Goal: Check status: Check status

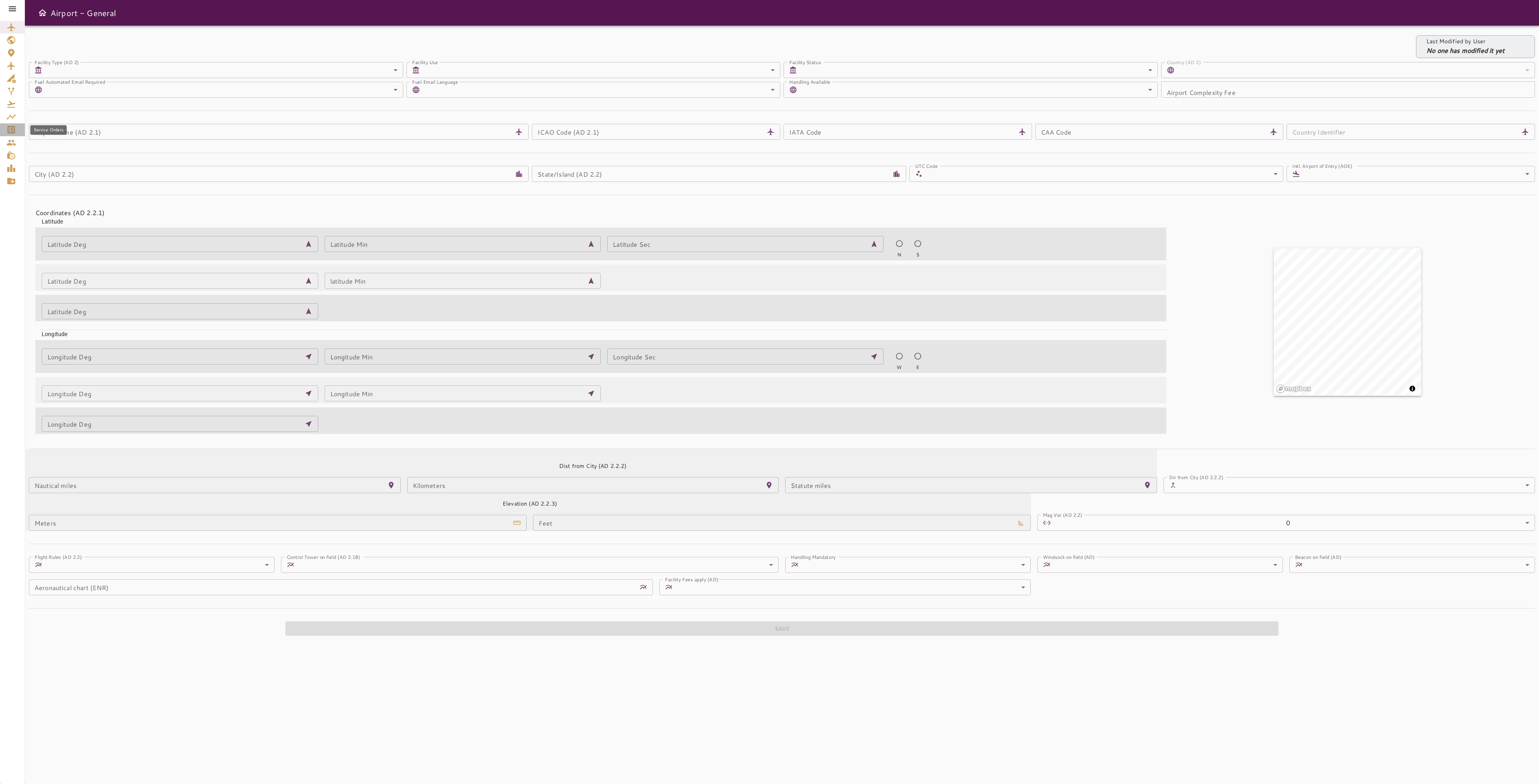
click at [11, 132] on icon "Service Orders" at bounding box center [11, 130] width 10 height 10
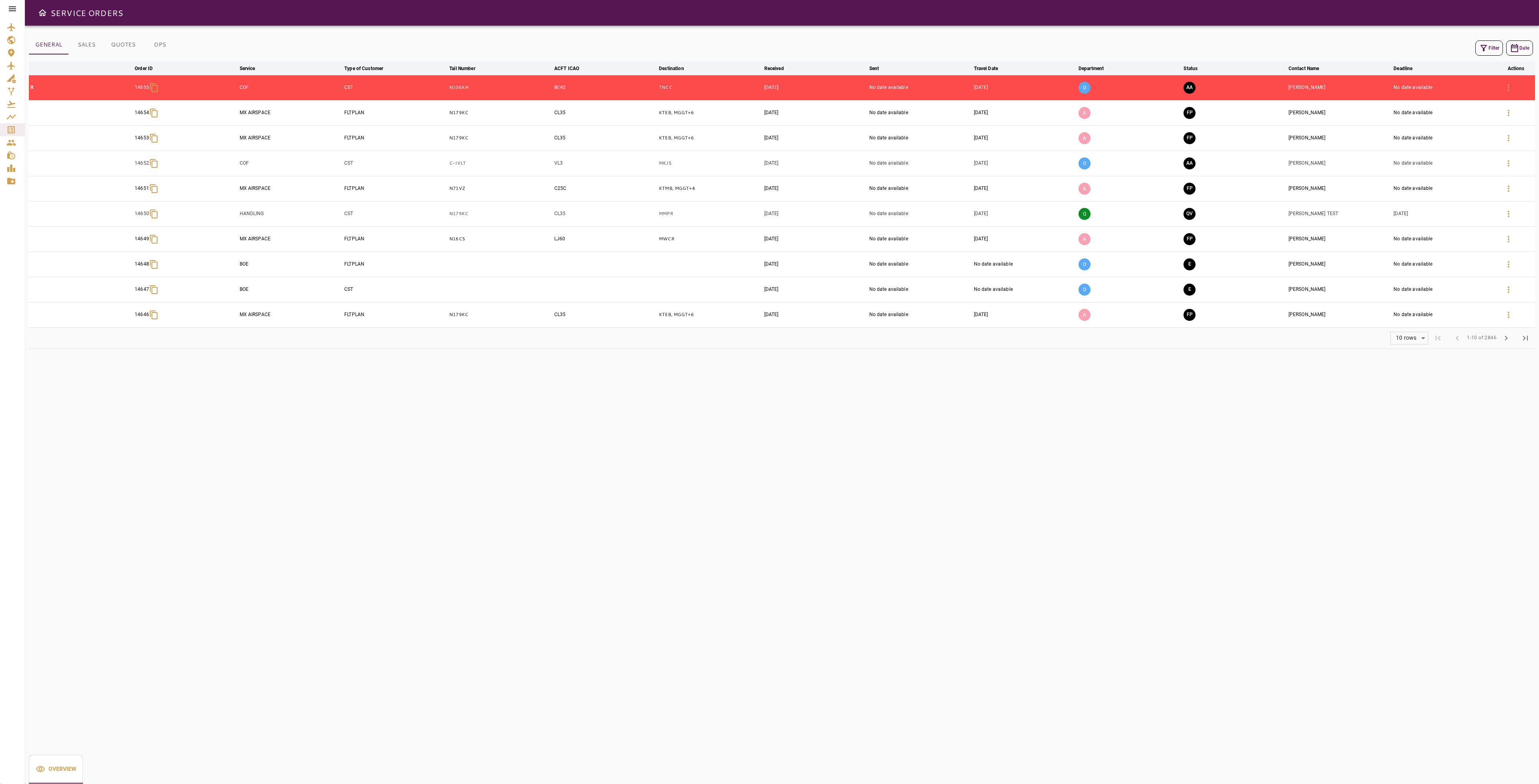
click at [1480, 46] on icon "button" at bounding box center [1483, 48] width 10 height 10
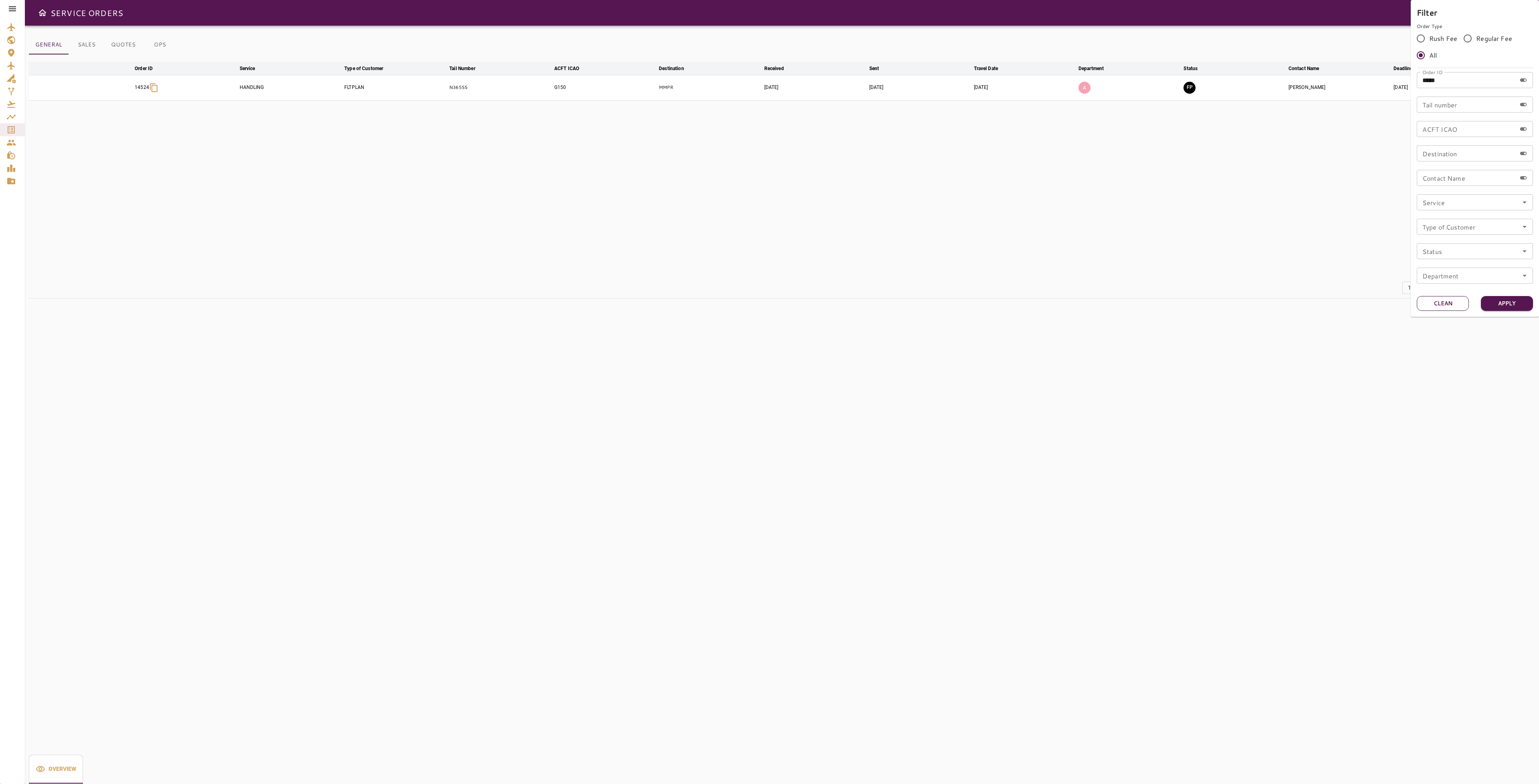
click at [1437, 308] on button "Clean" at bounding box center [1442, 303] width 52 height 15
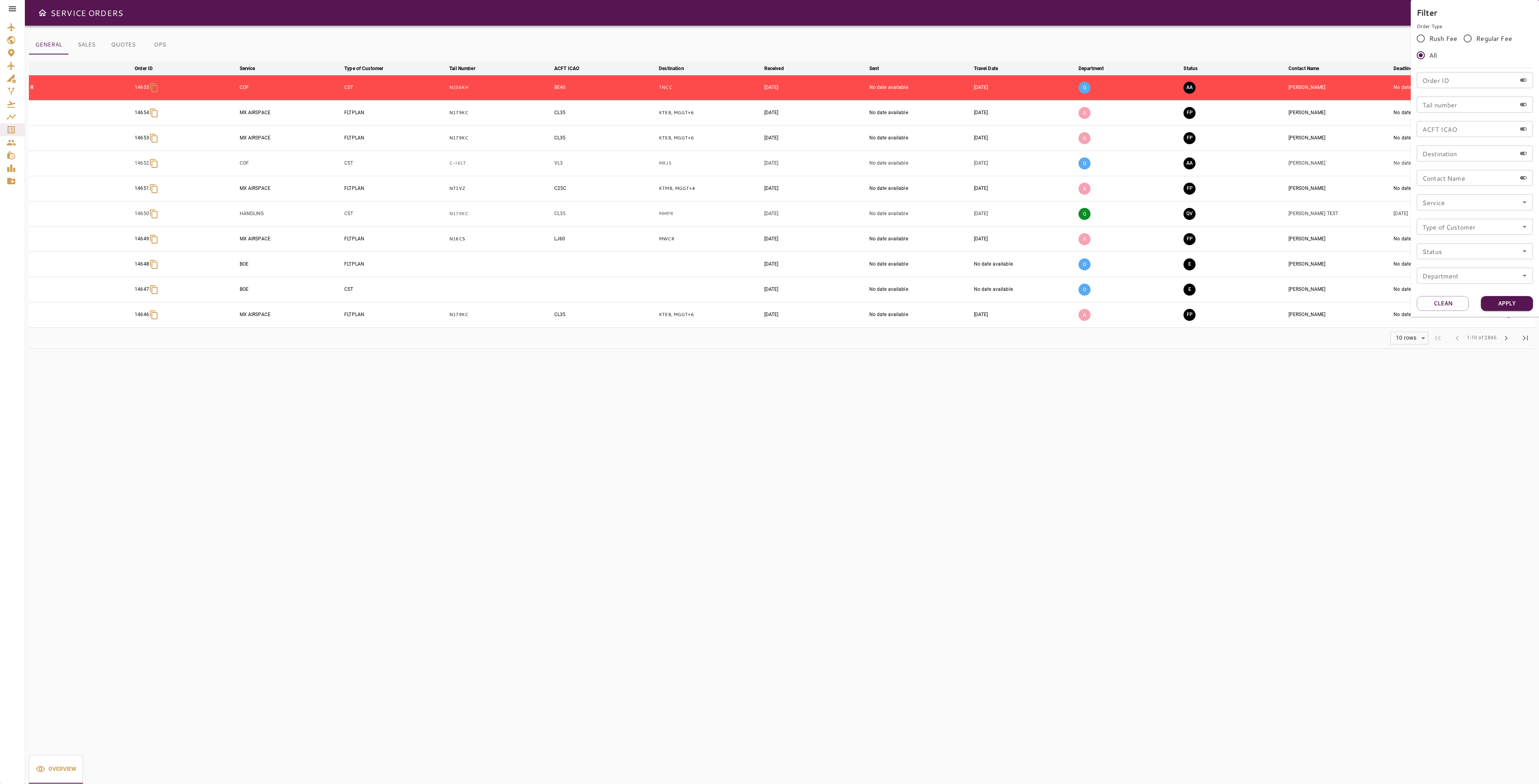
click at [1446, 107] on input "Tail number" at bounding box center [1466, 104] width 99 height 16
type input "******"
click at [1508, 305] on button "Apply" at bounding box center [1507, 303] width 52 height 15
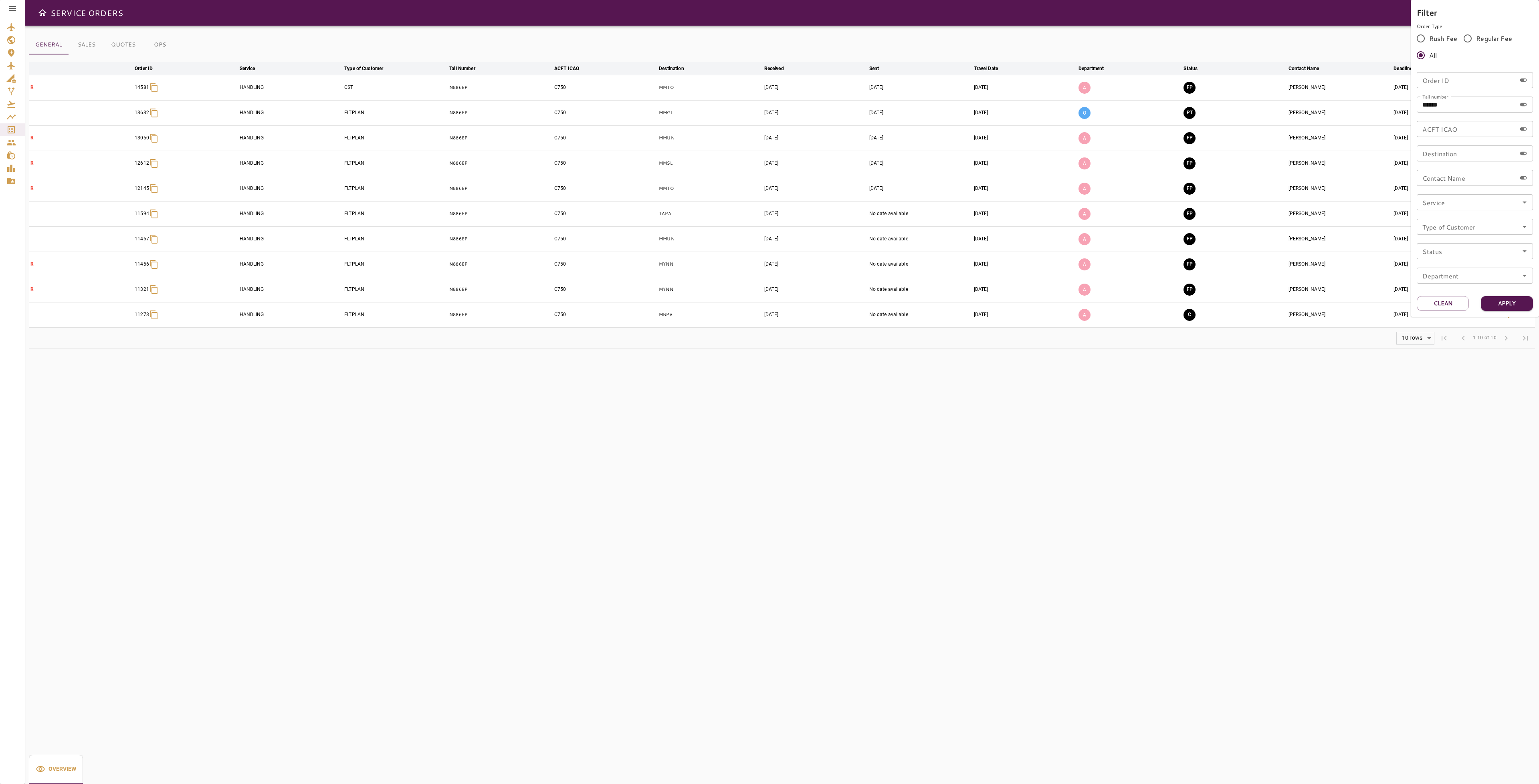
click at [1148, 392] on div at bounding box center [770, 392] width 1539 height 784
click at [1509, 87] on icon "button" at bounding box center [1509, 88] width 10 height 10
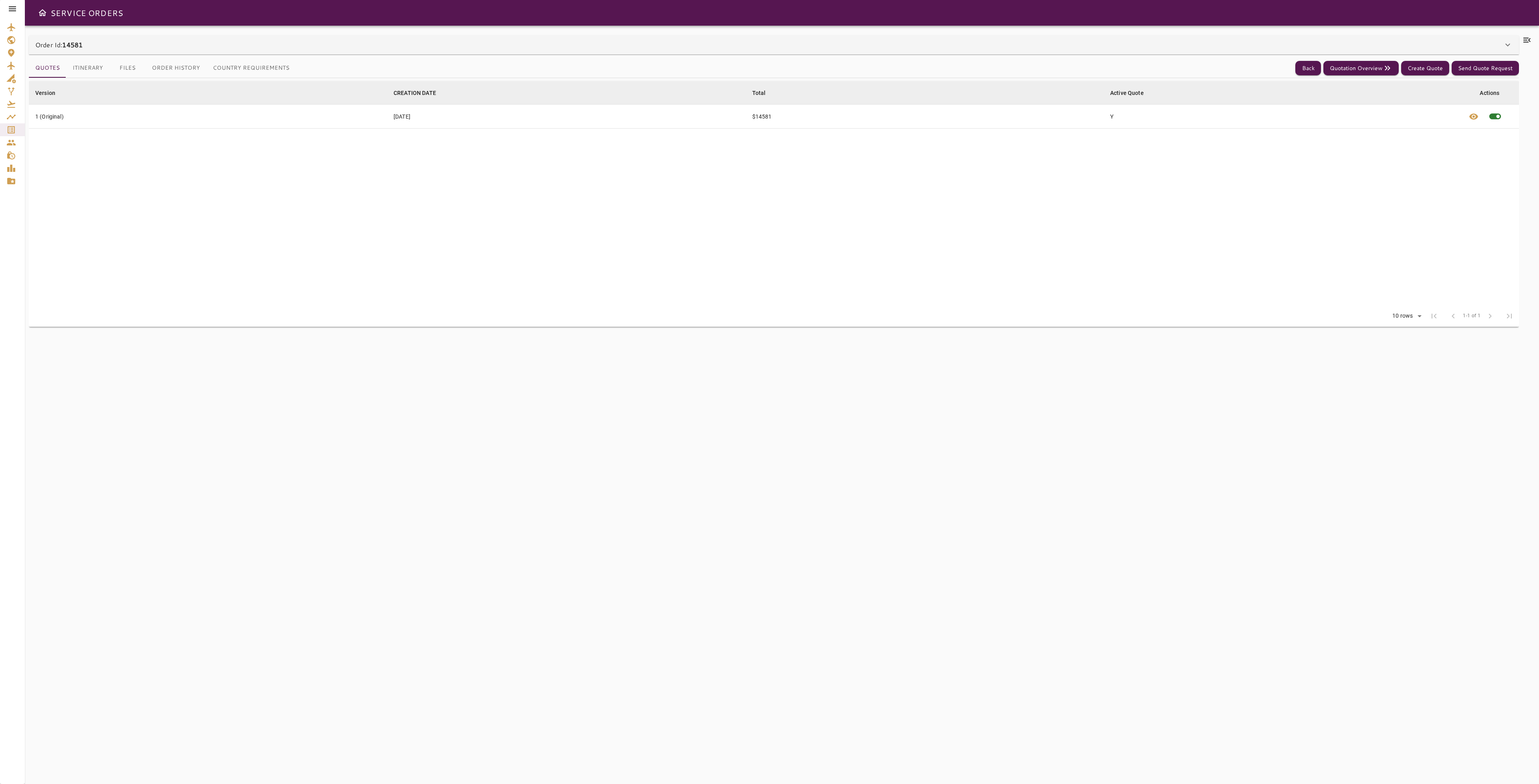
click at [124, 69] on button "Files" at bounding box center [127, 68] width 36 height 19
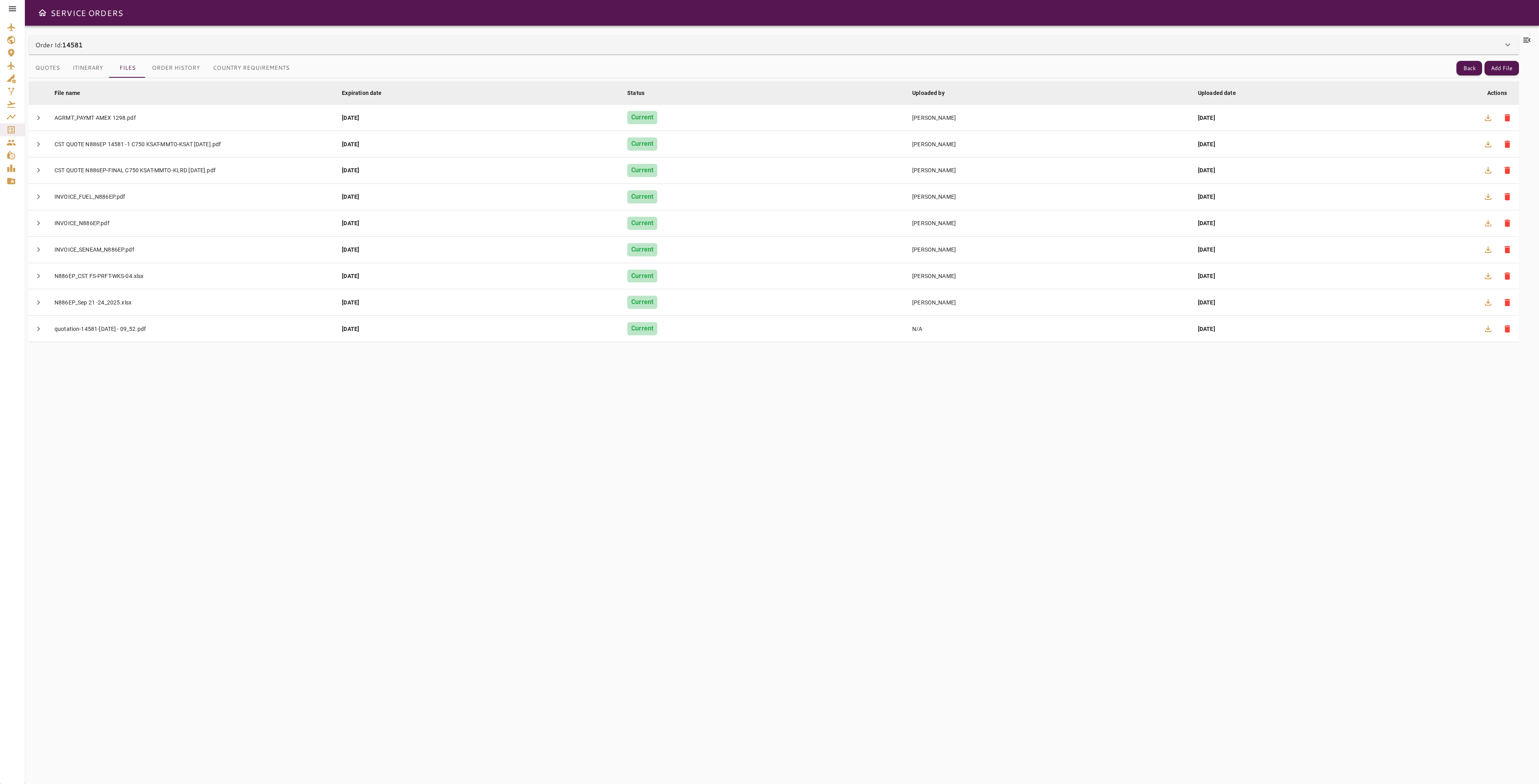
click at [1522, 38] on icon at bounding box center [1527, 40] width 10 height 10
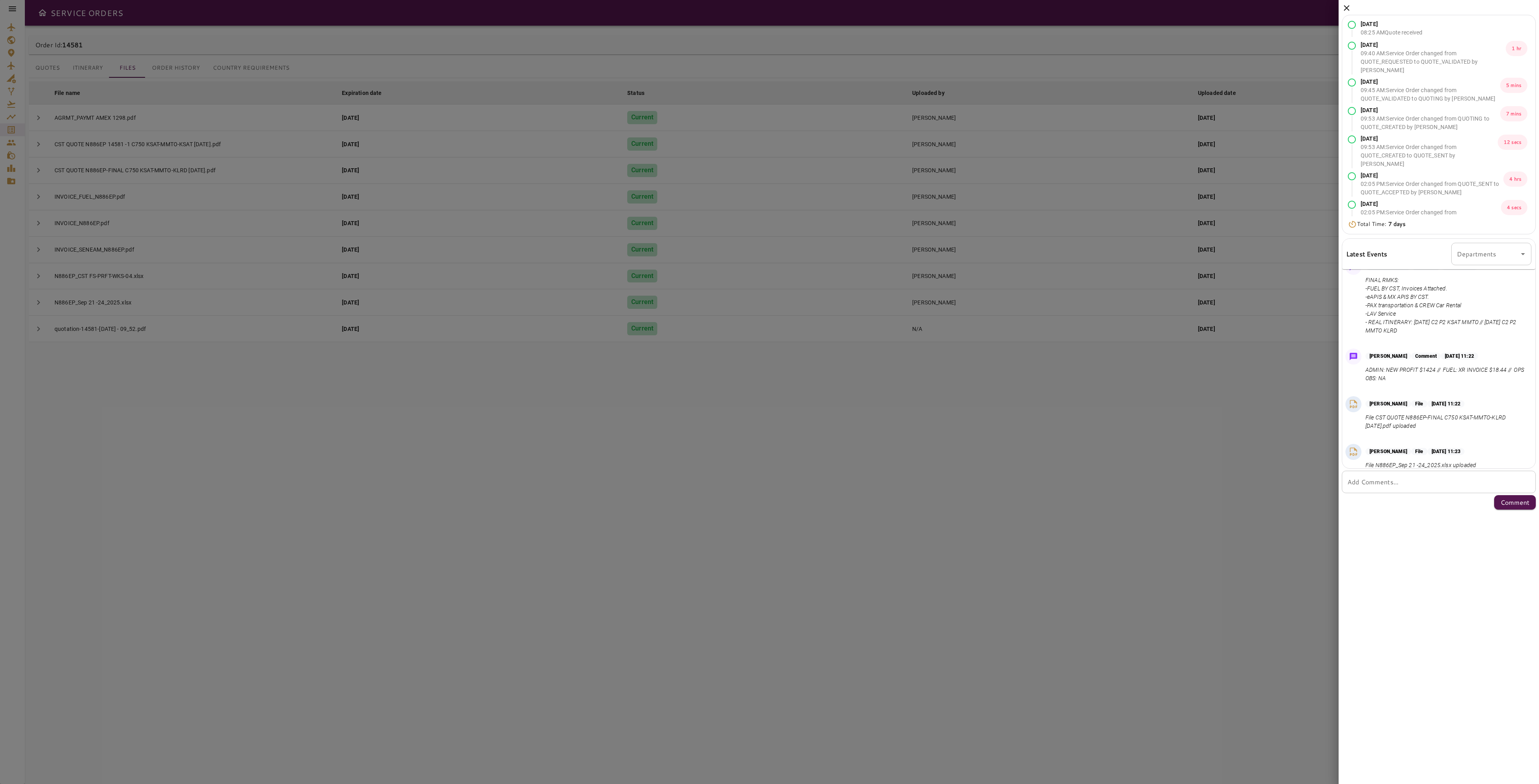
scroll to position [534, 0]
